Goal: Information Seeking & Learning: Learn about a topic

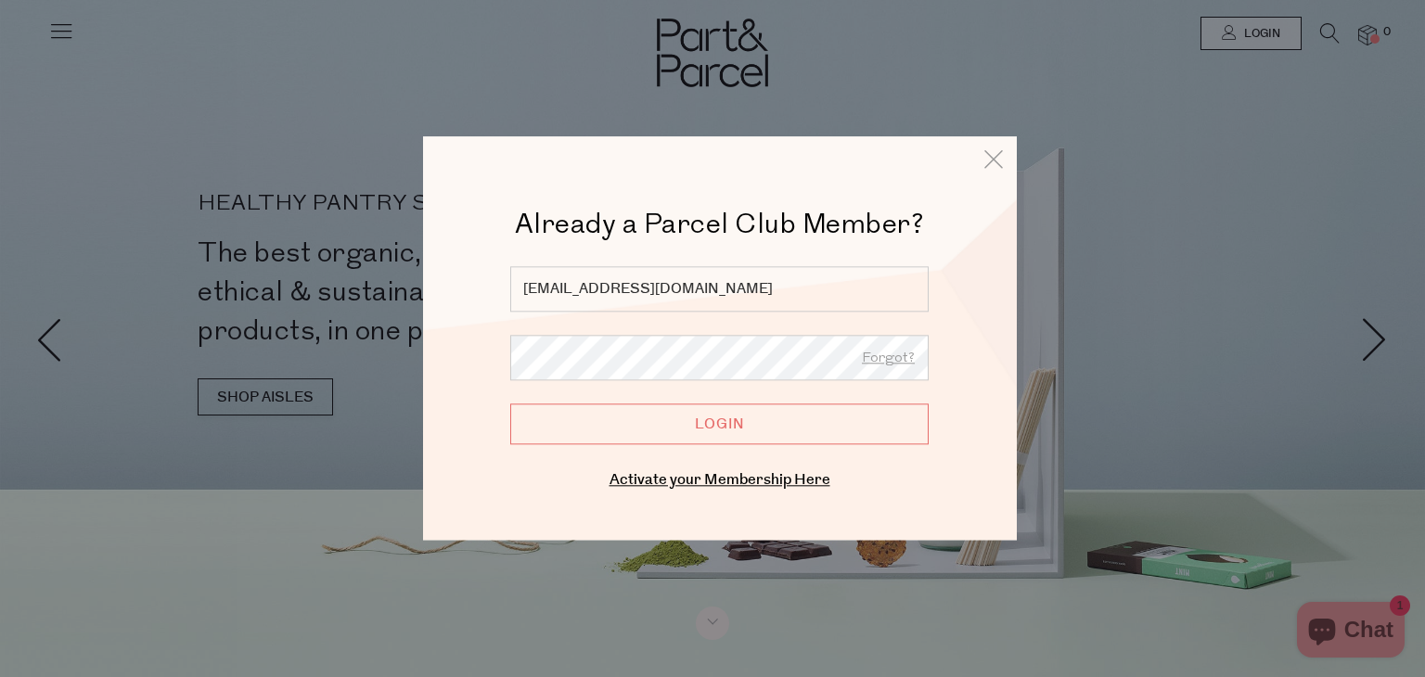
click at [718, 407] on input "Login" at bounding box center [719, 425] width 418 height 41
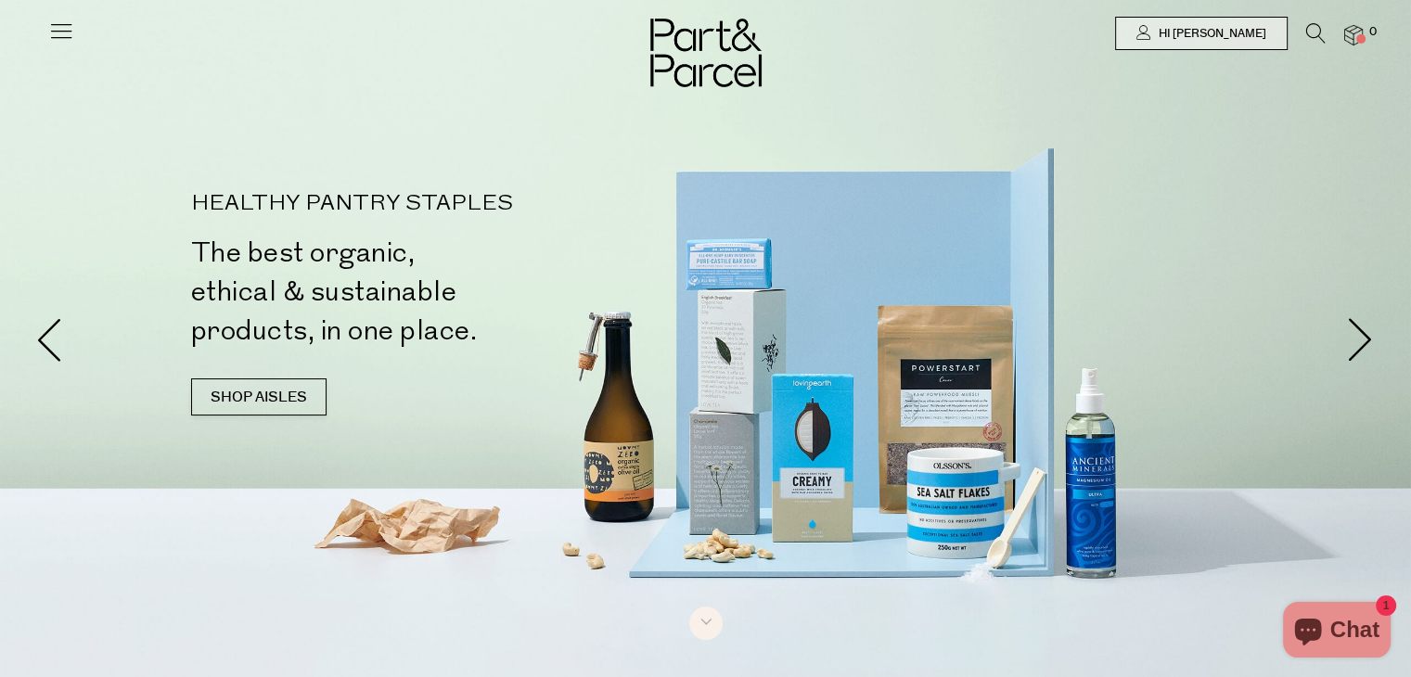
click at [69, 30] on icon at bounding box center [61, 31] width 26 height 26
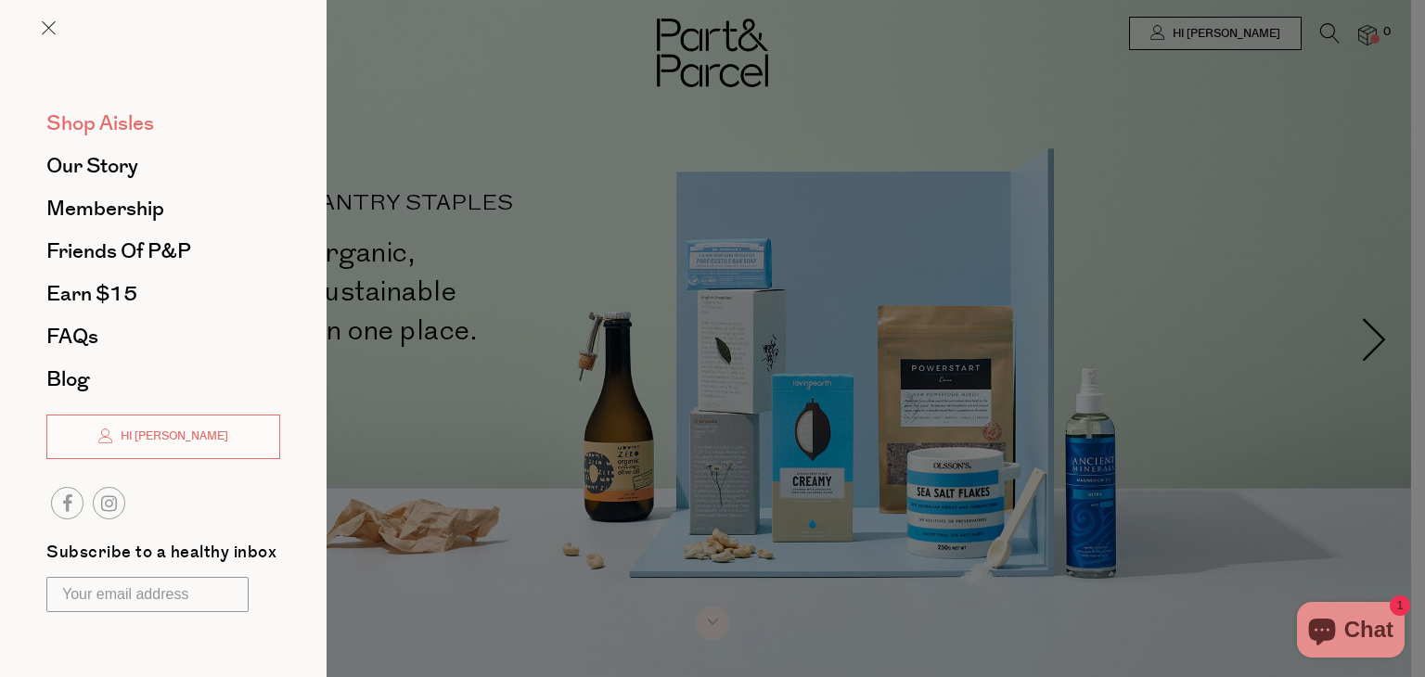
click at [110, 124] on span "Shop Aisles" at bounding box center [100, 124] width 108 height 30
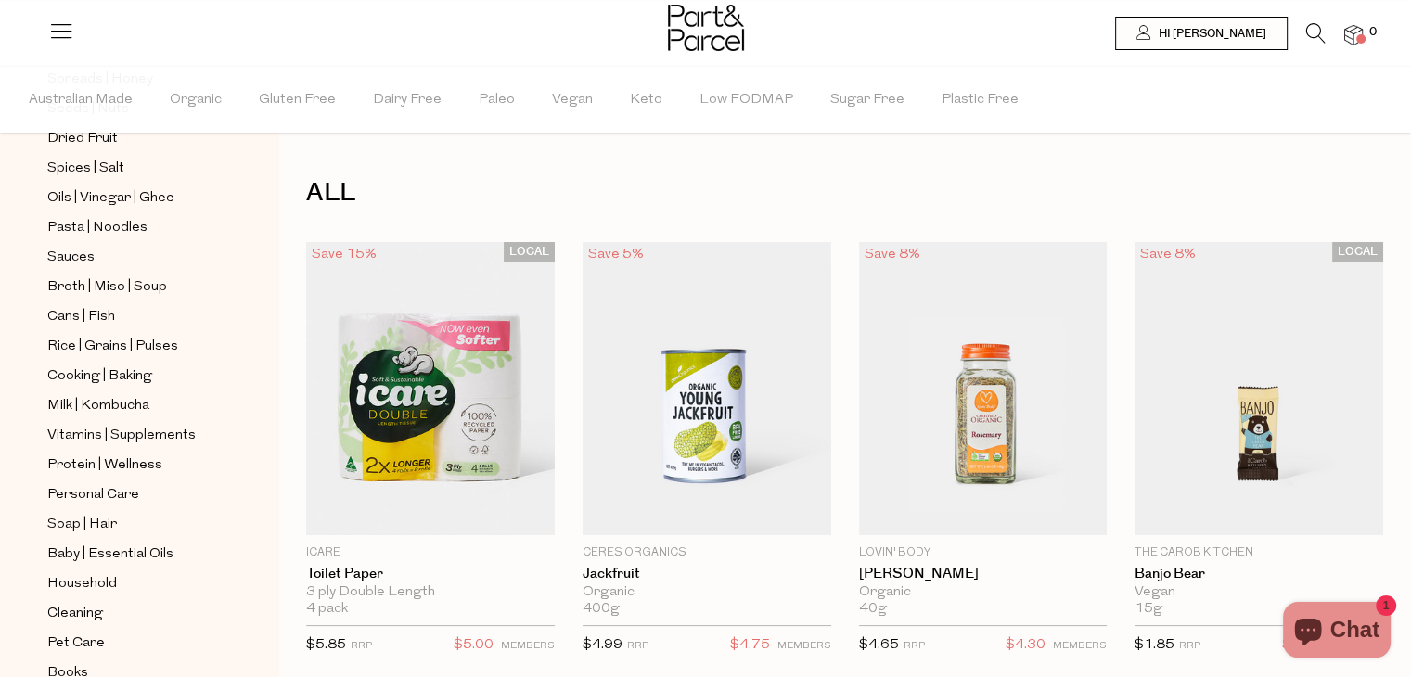
scroll to position [679, 0]
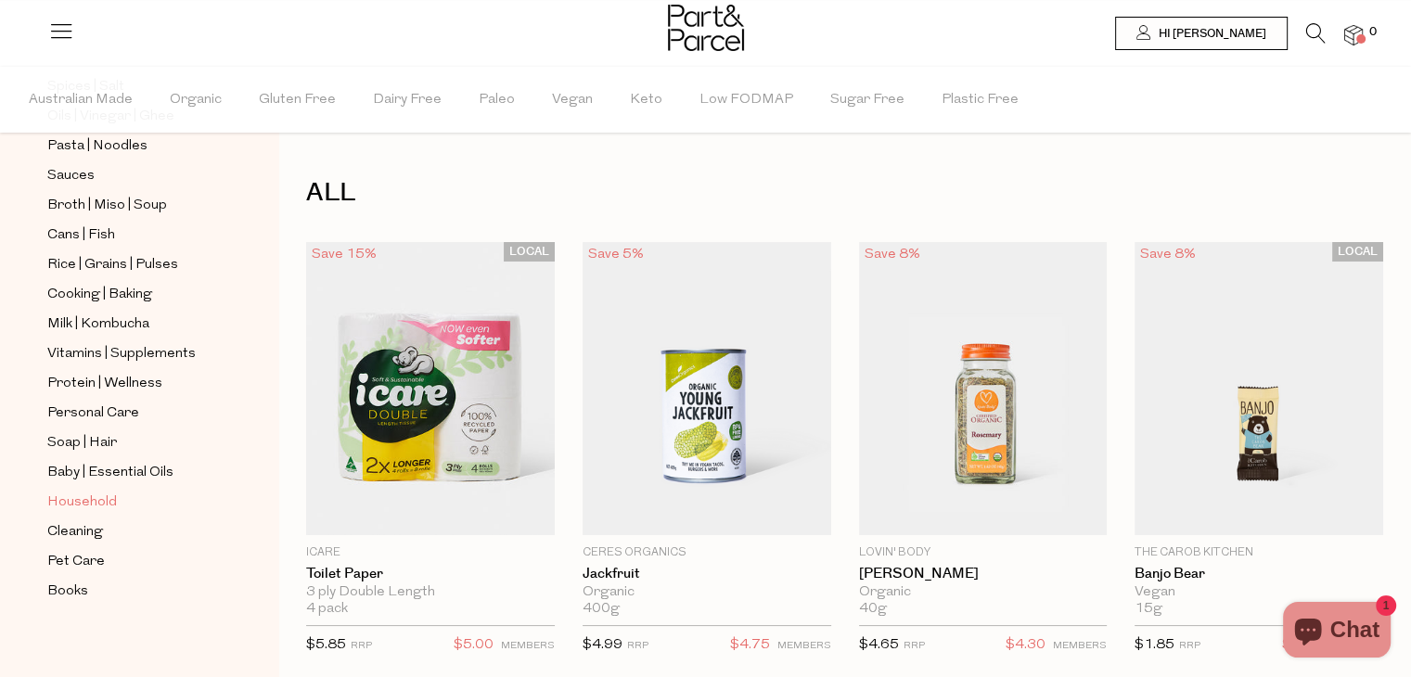
click at [77, 497] on span "Household" at bounding box center [82, 503] width 70 height 22
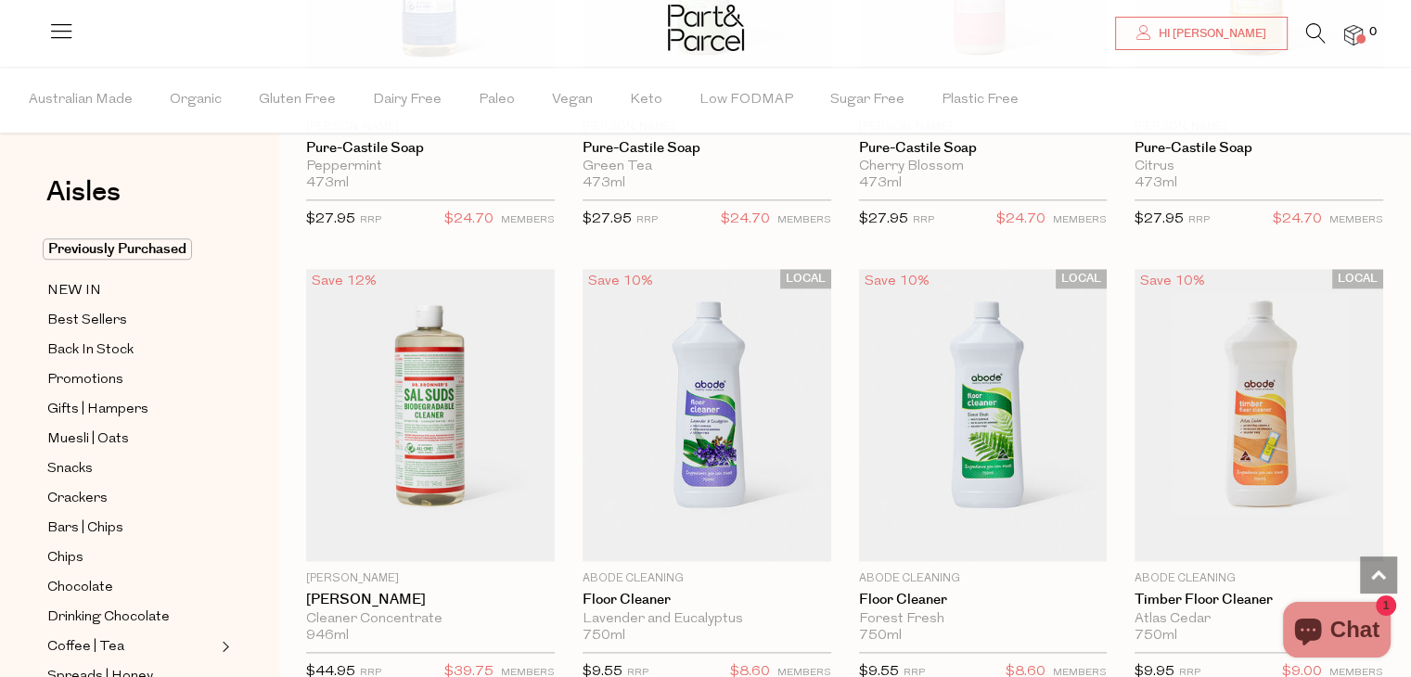
scroll to position [2234, 0]
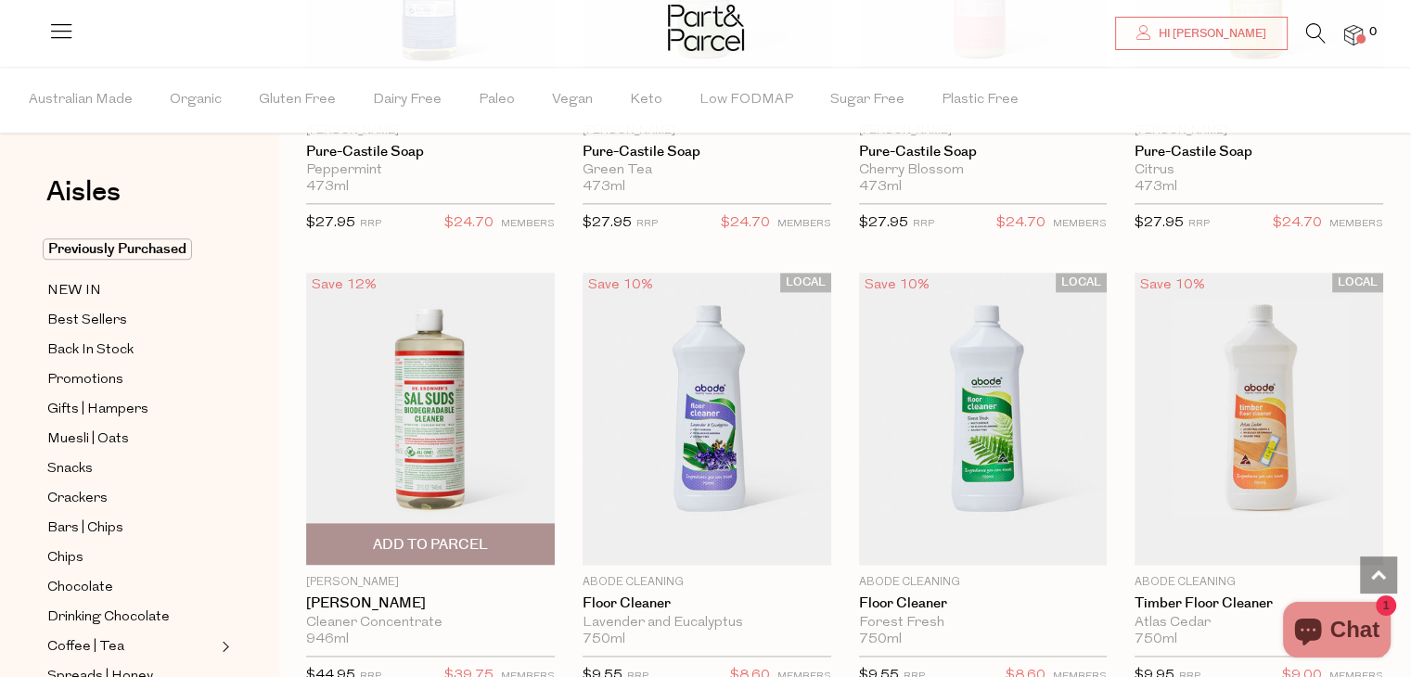
click at [442, 429] on img at bounding box center [430, 418] width 249 height 293
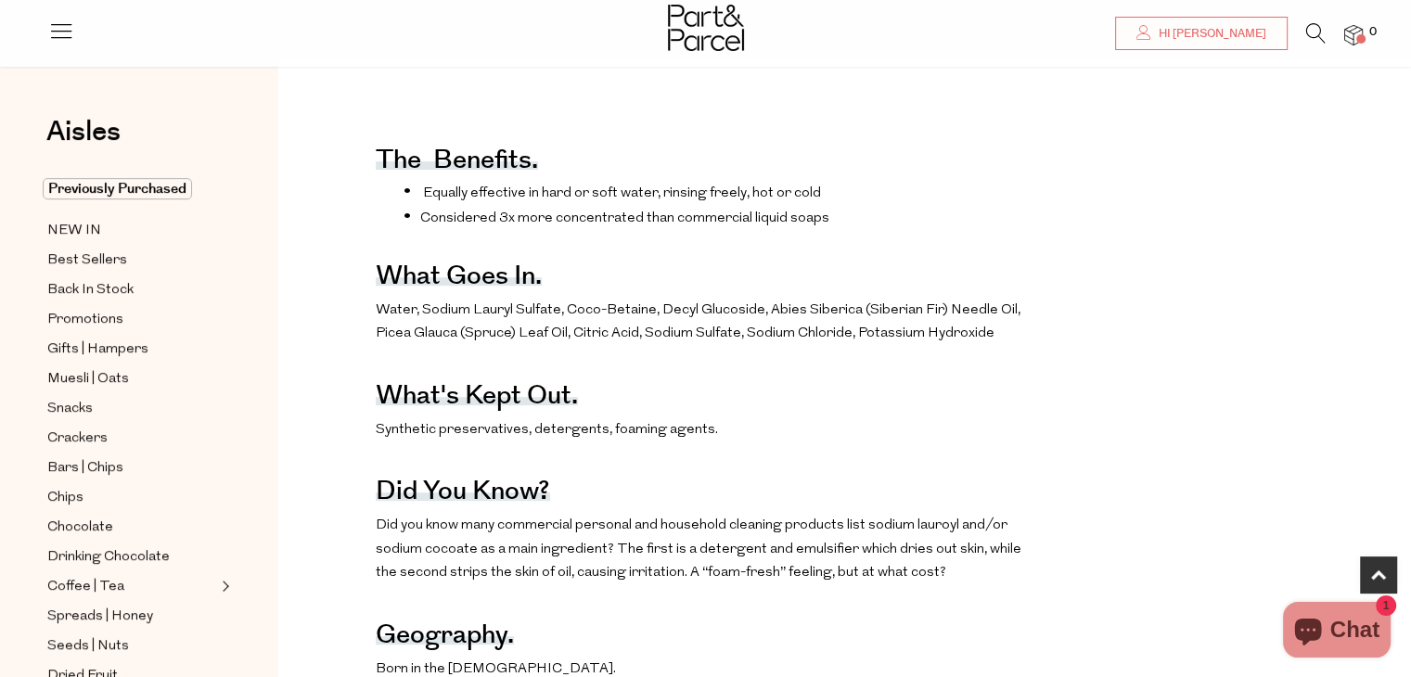
scroll to position [683, 0]
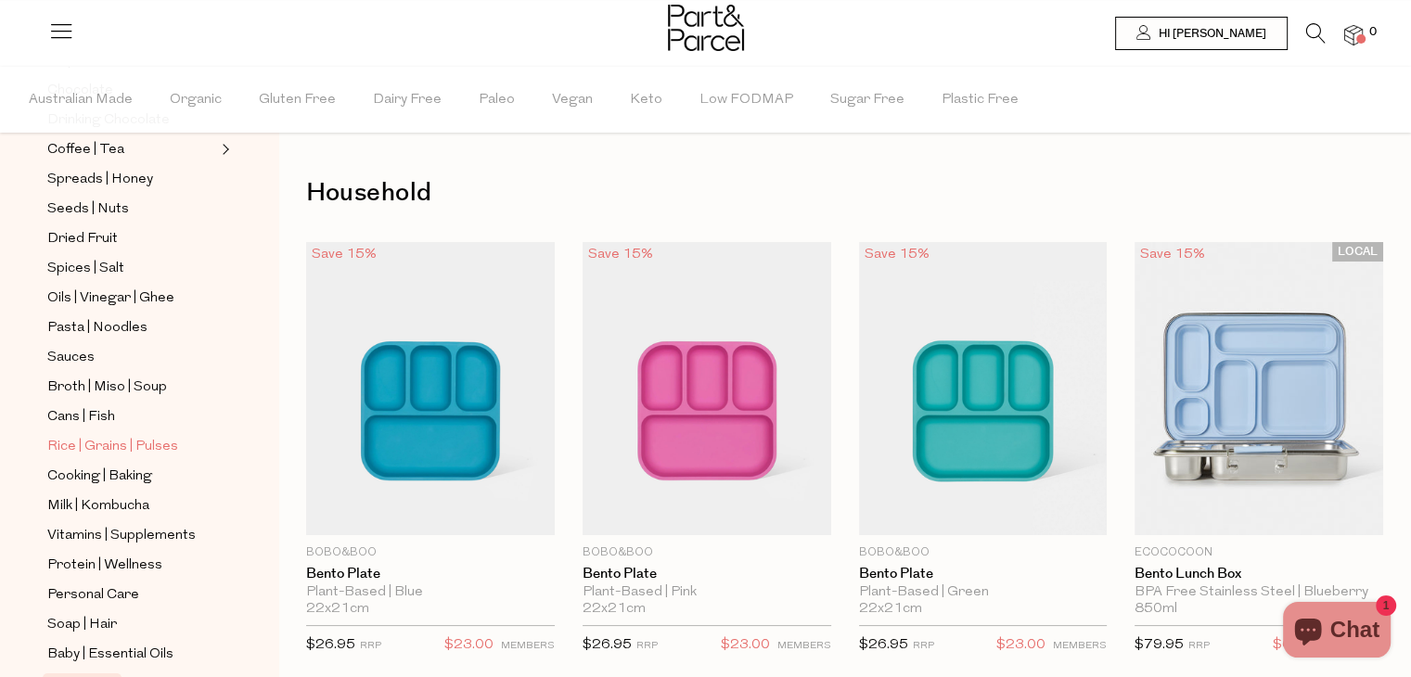
scroll to position [496, 0]
click at [119, 264] on span "Spices | Salt" at bounding box center [85, 270] width 77 height 22
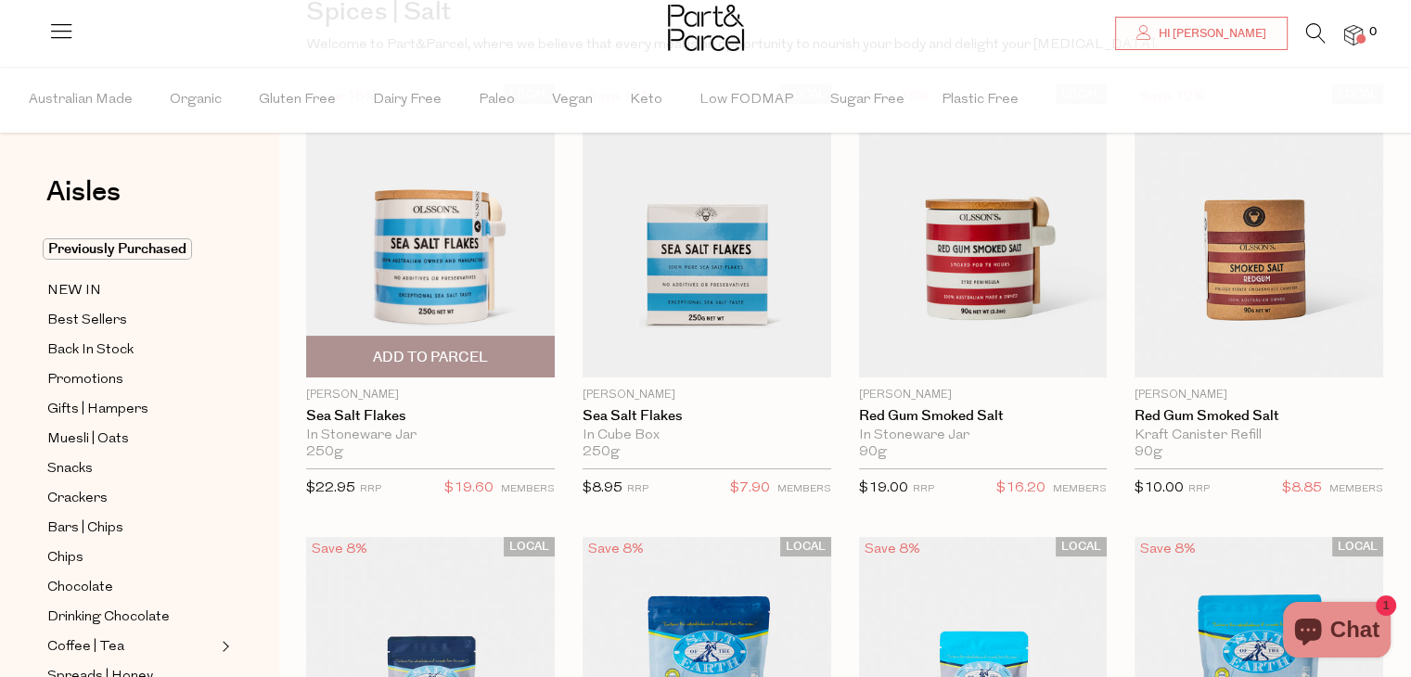
scroll to position [178, 0]
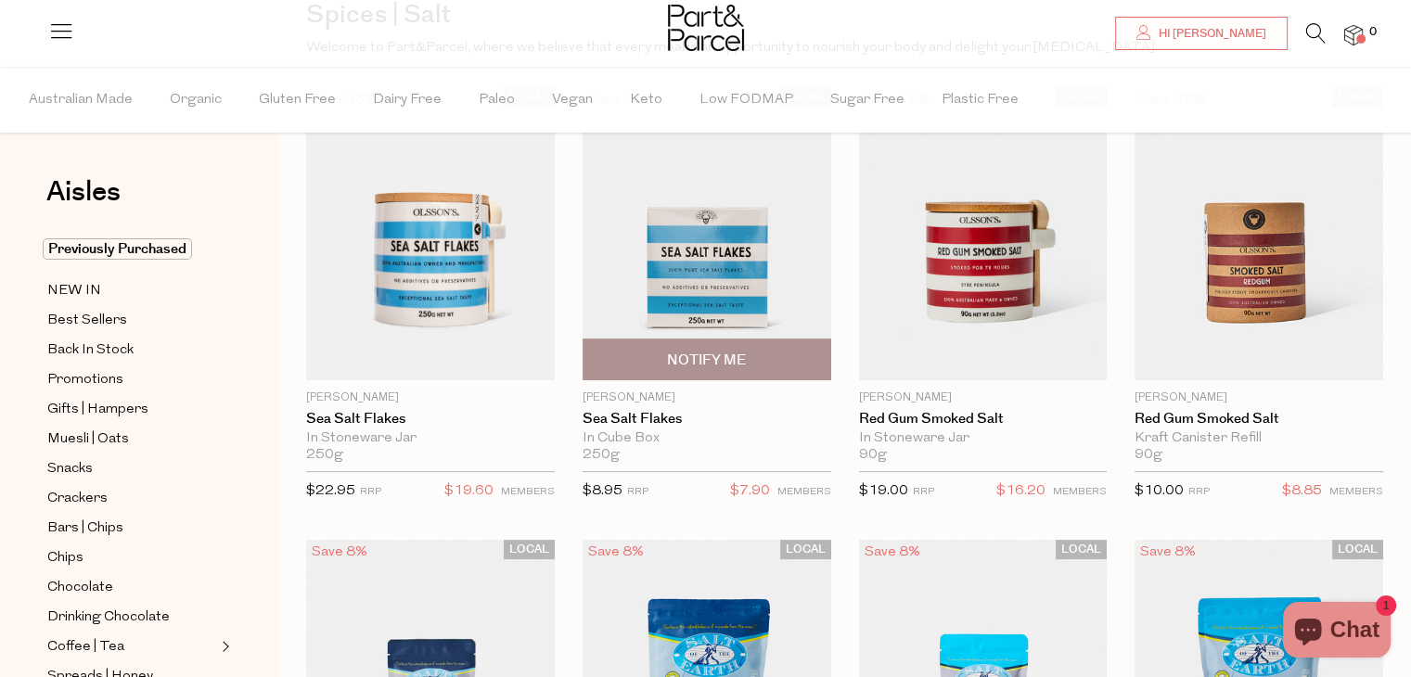
click at [761, 276] on img at bounding box center [707, 233] width 249 height 293
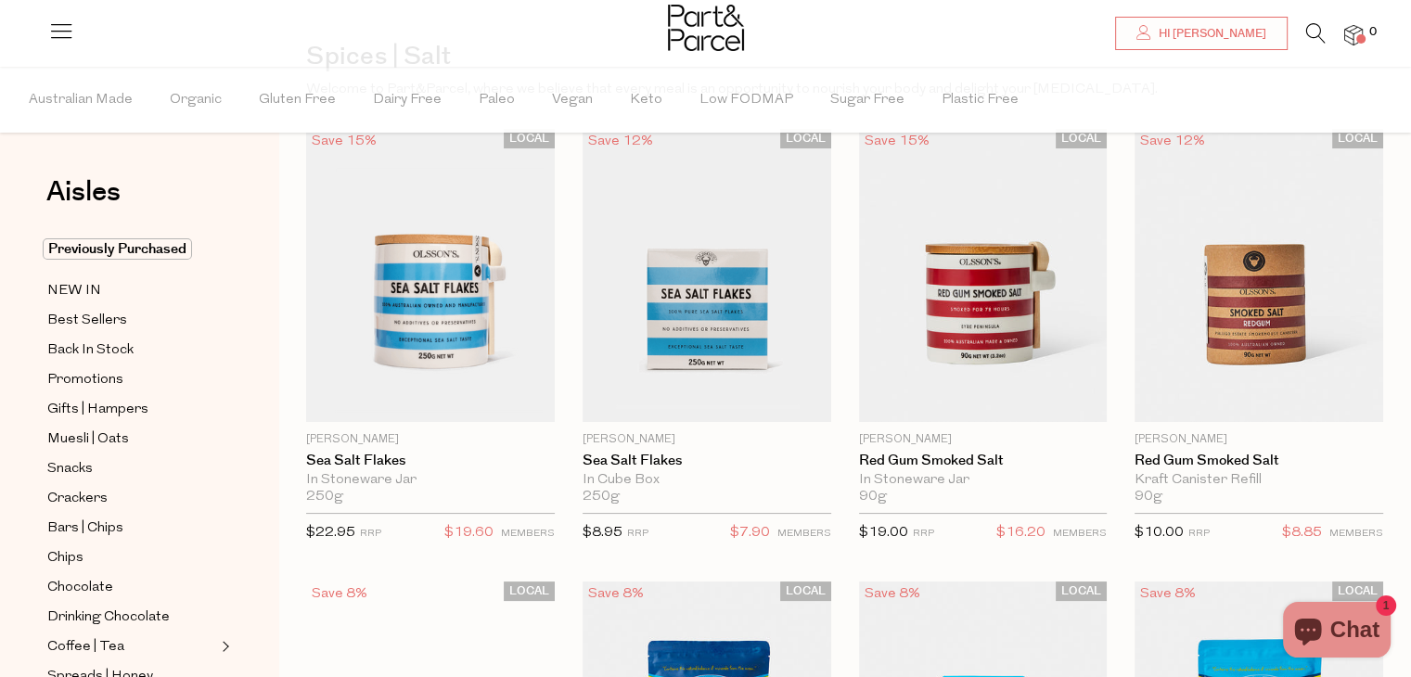
scroll to position [135, 0]
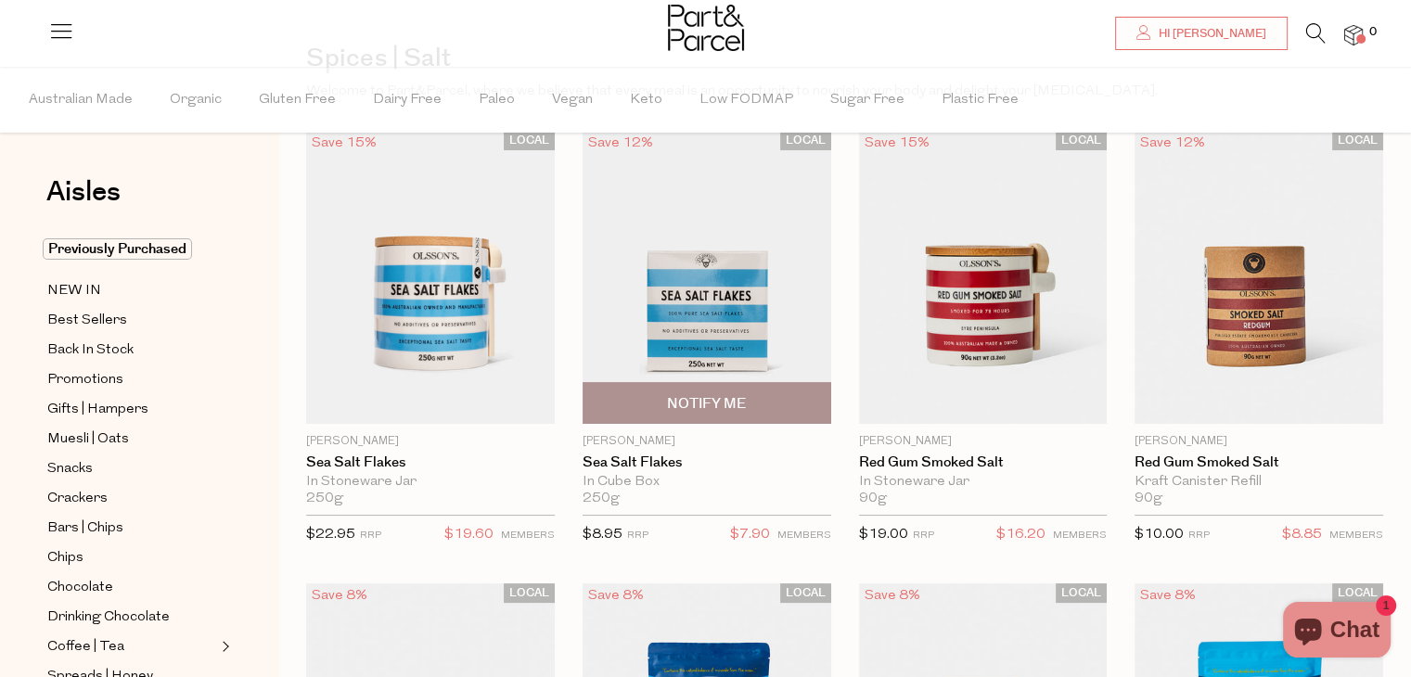
click at [668, 302] on img at bounding box center [707, 277] width 249 height 293
